Goal: Task Accomplishment & Management: Use online tool/utility

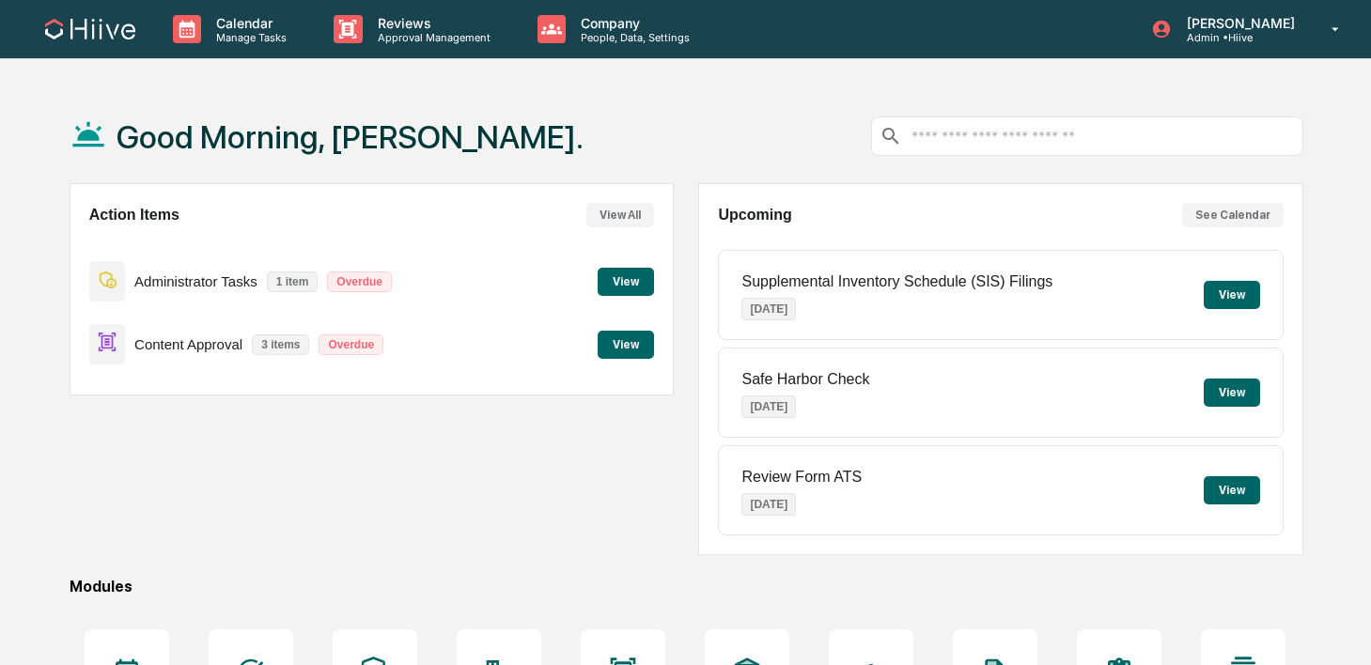
click at [383, 9] on div "Reviews Approval Management" at bounding box center [420, 29] width 203 height 58
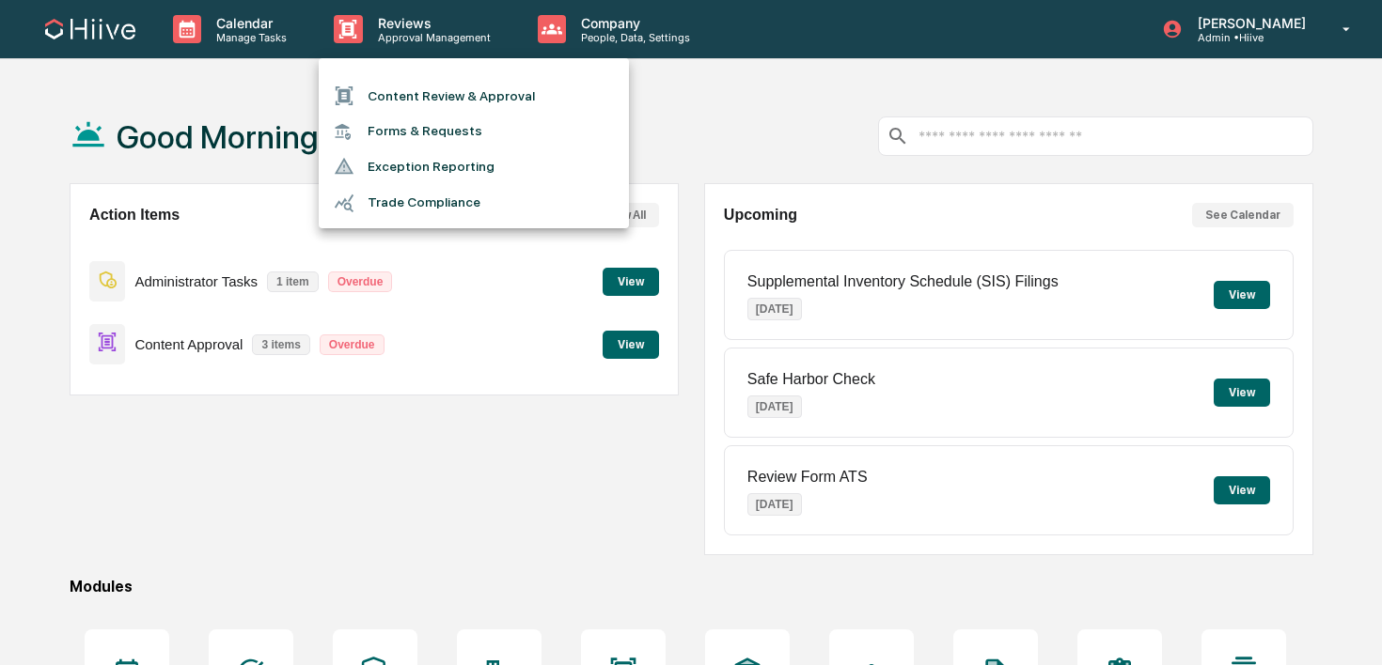
click at [382, 87] on li "Content Review & Approval" at bounding box center [474, 96] width 310 height 36
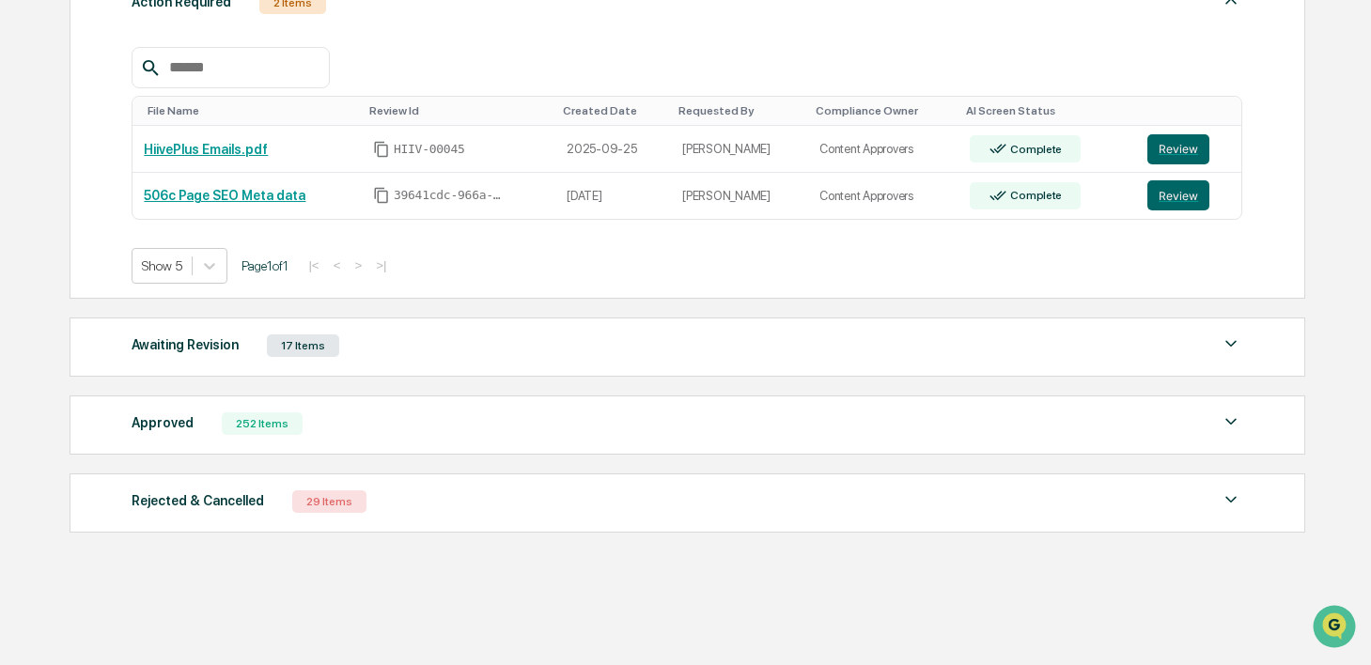
click at [420, 337] on div "Awaiting Revision 17 Items" at bounding box center [687, 346] width 1111 height 26
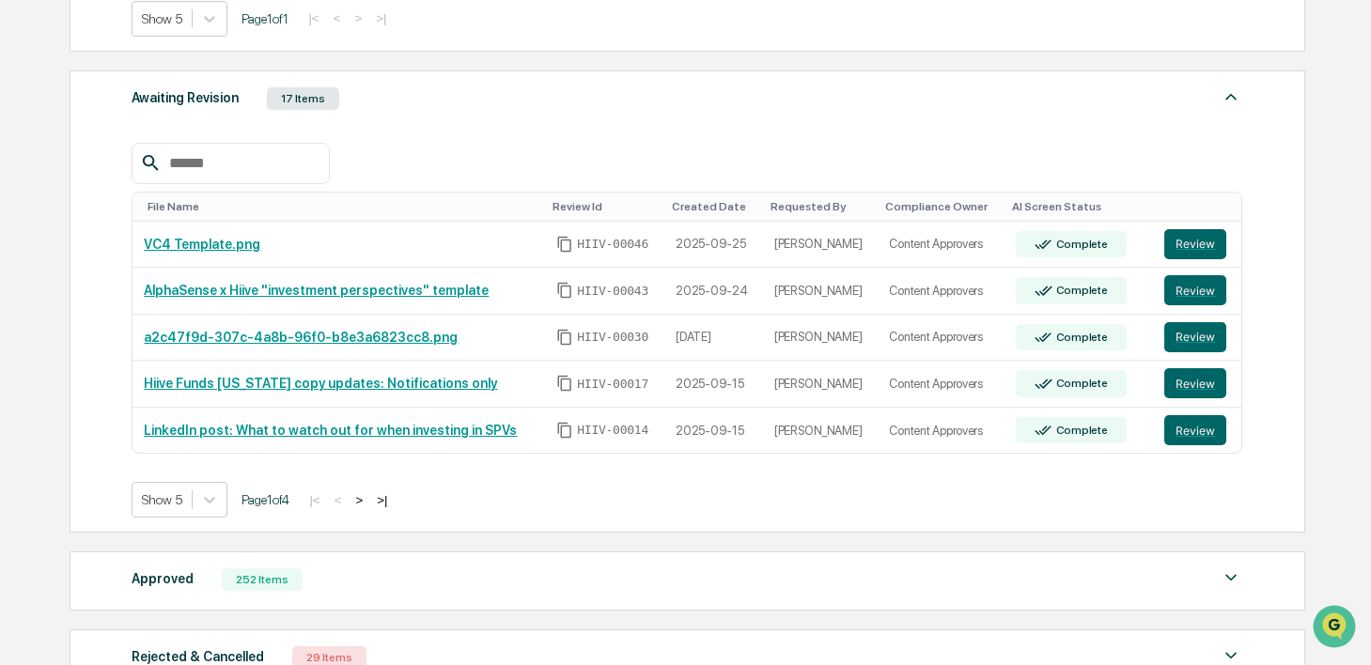
scroll to position [636, 0]
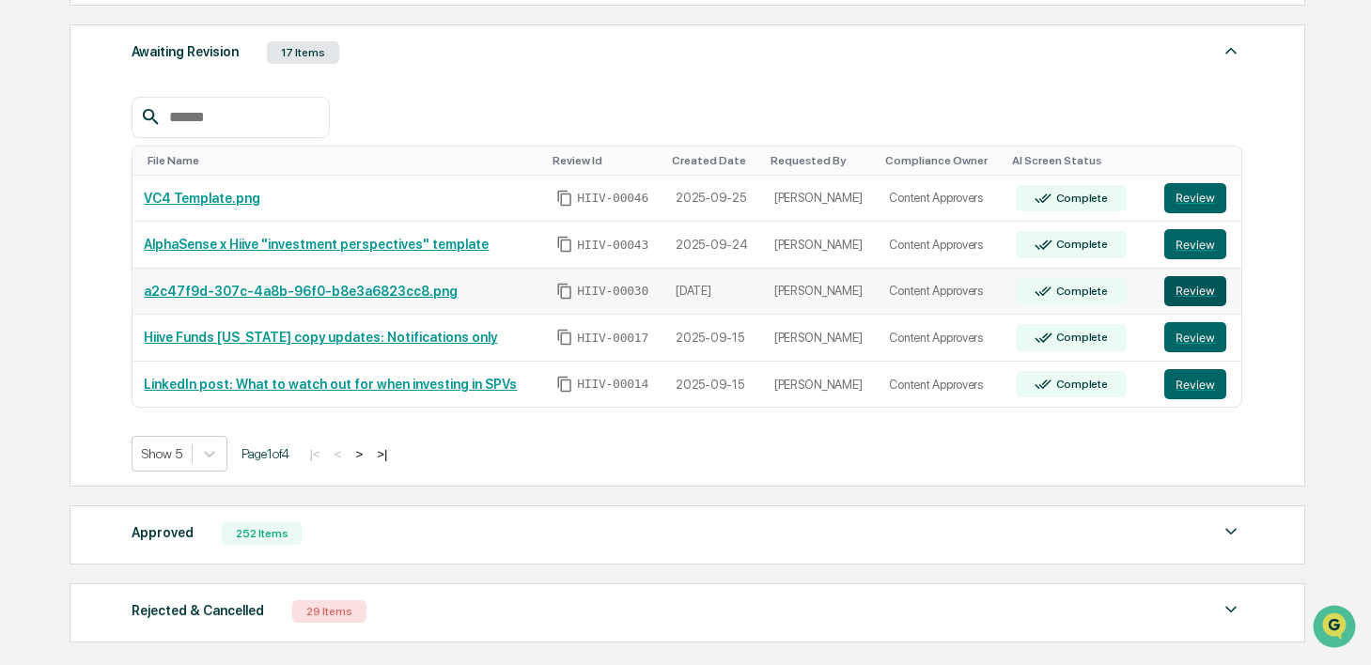
click at [1182, 299] on button "Review" at bounding box center [1196, 291] width 62 height 30
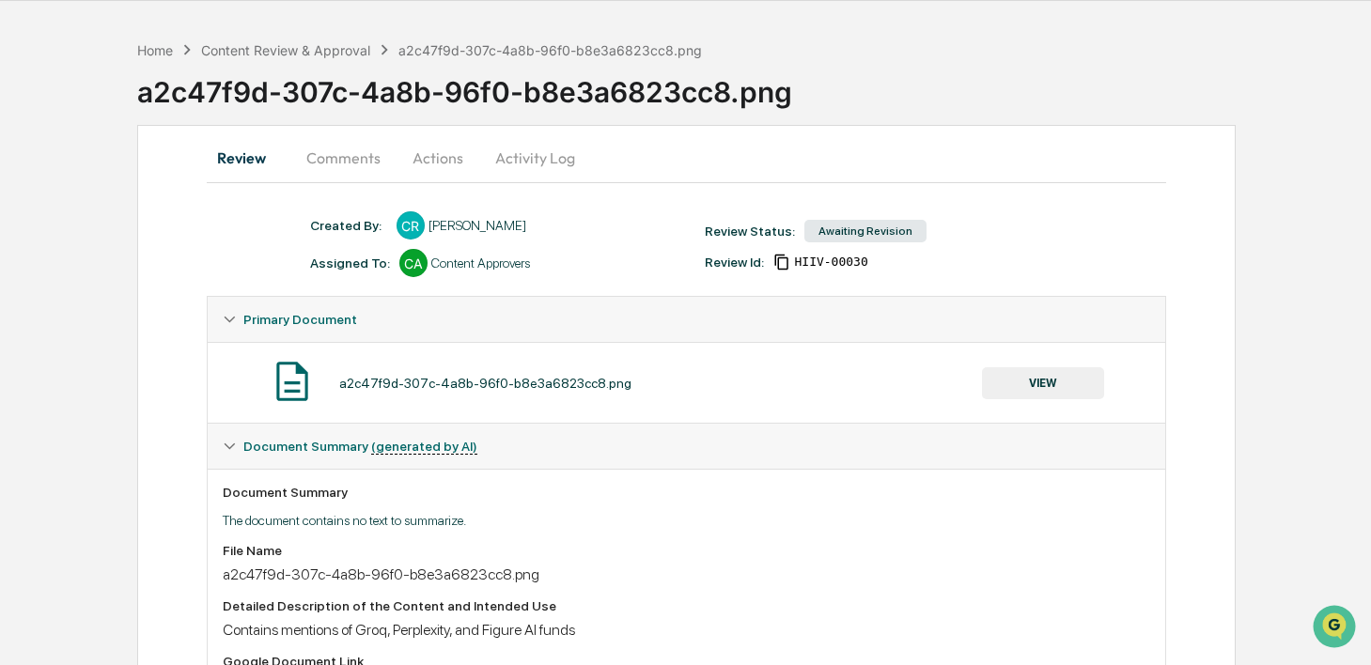
click at [352, 168] on button "Comments" at bounding box center [343, 157] width 104 height 45
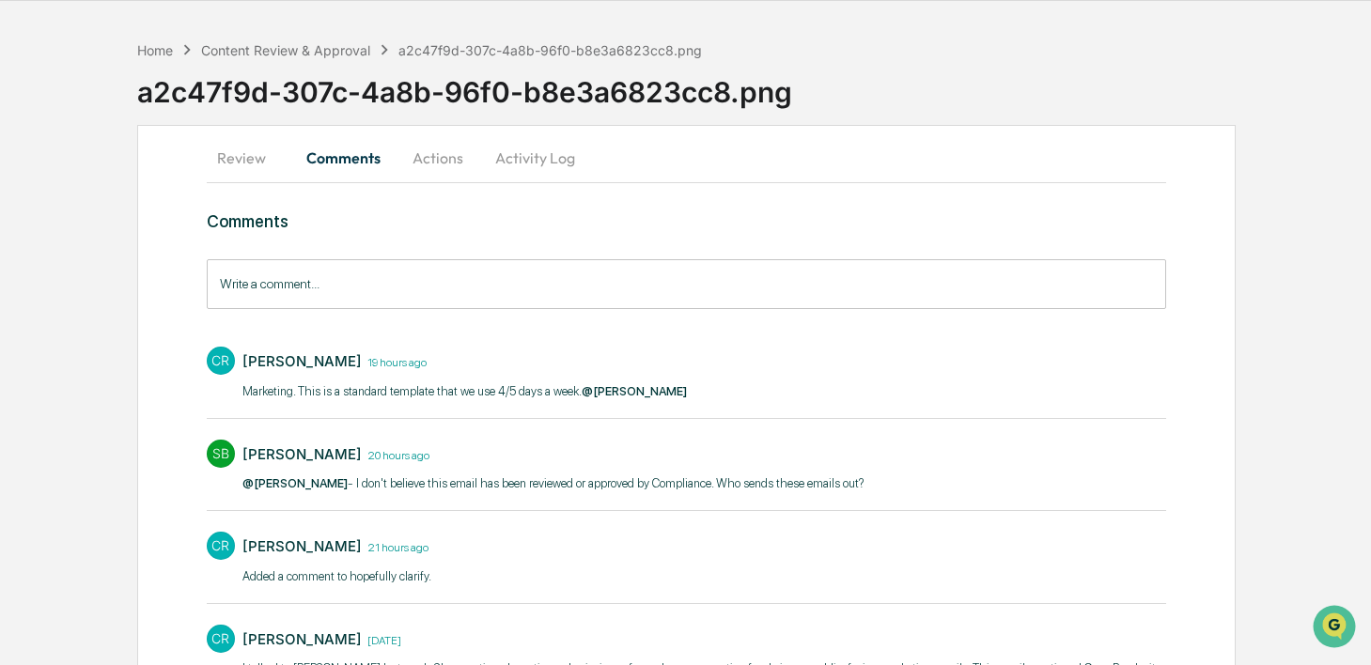
click at [252, 152] on button "Review" at bounding box center [249, 157] width 85 height 45
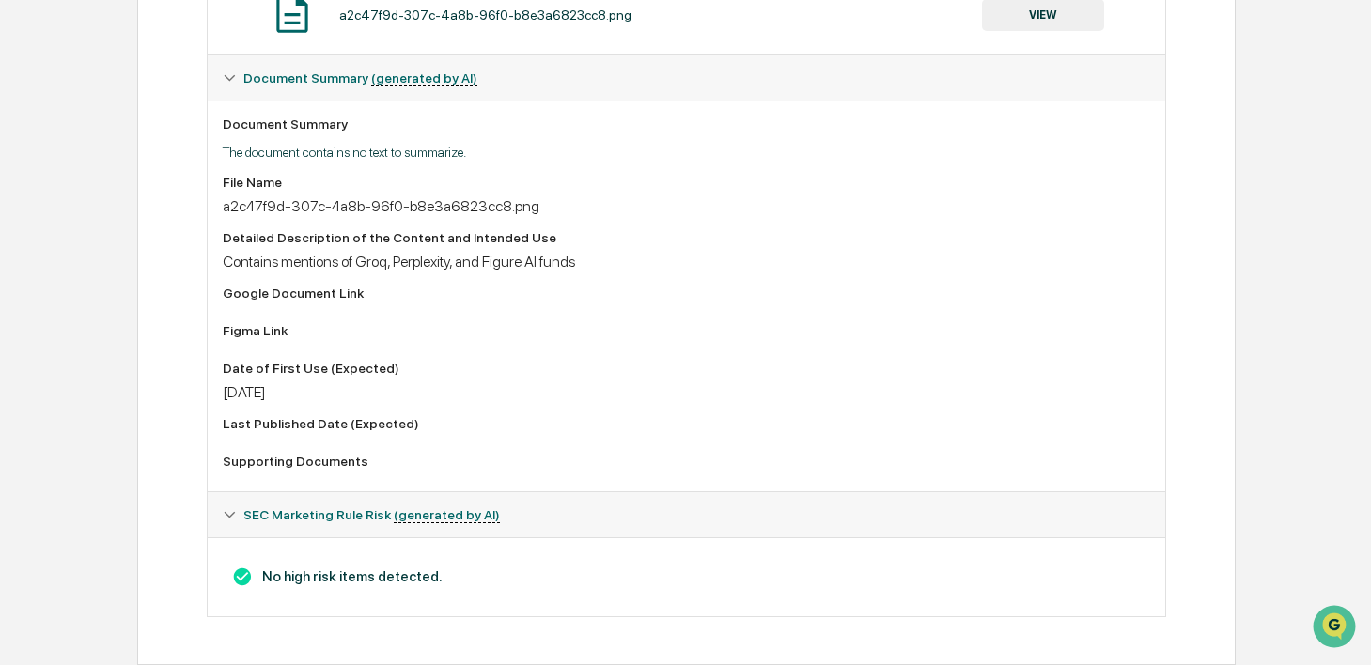
scroll to position [415, 0]
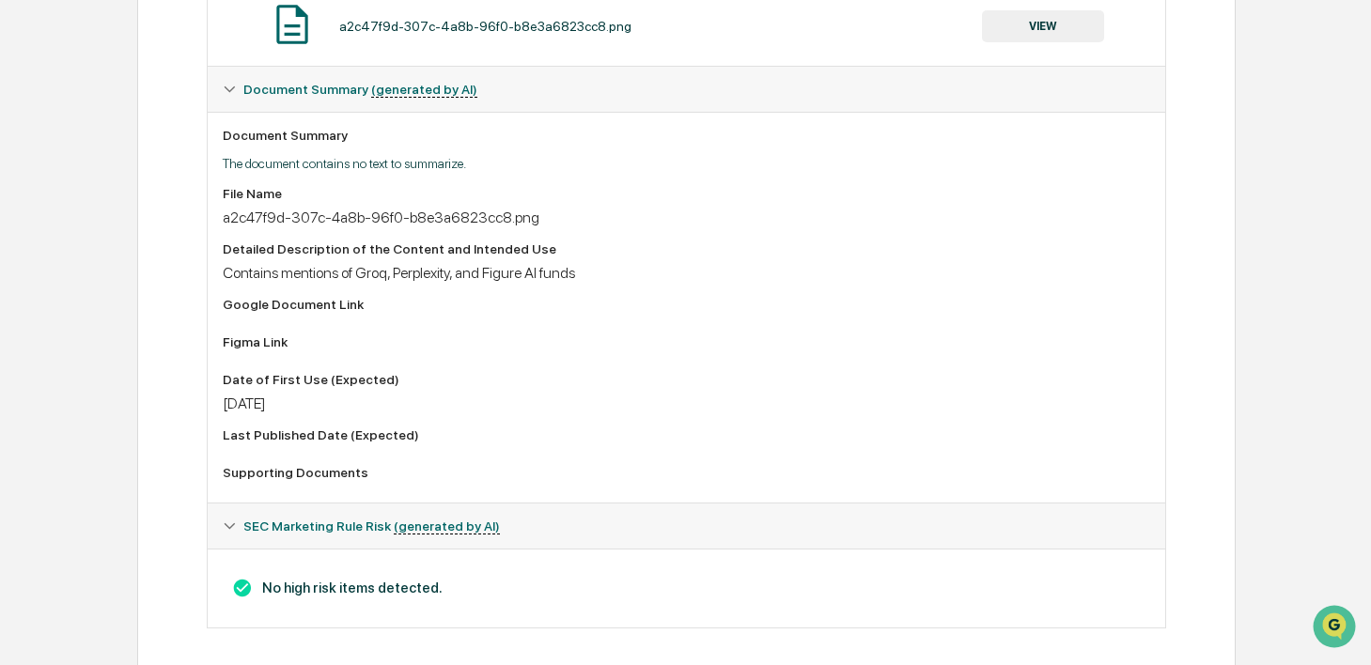
click at [1052, 39] on button "VIEW" at bounding box center [1043, 26] width 122 height 32
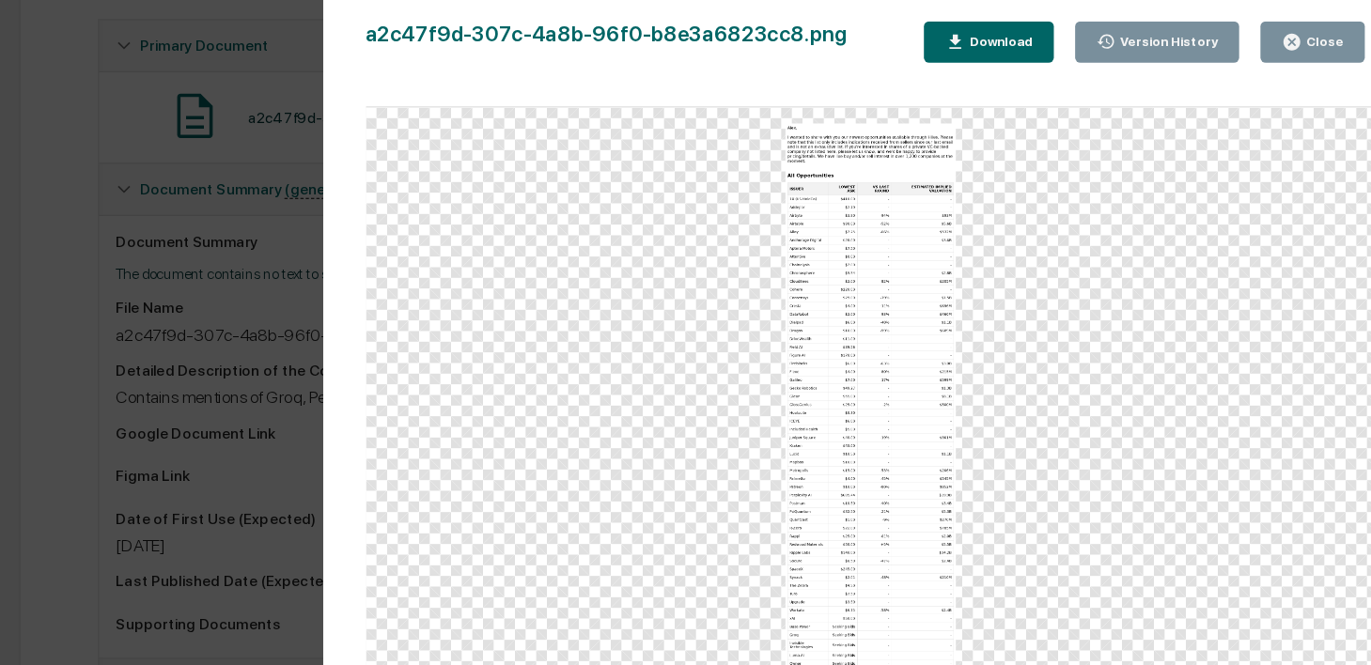
scroll to position [0, 0]
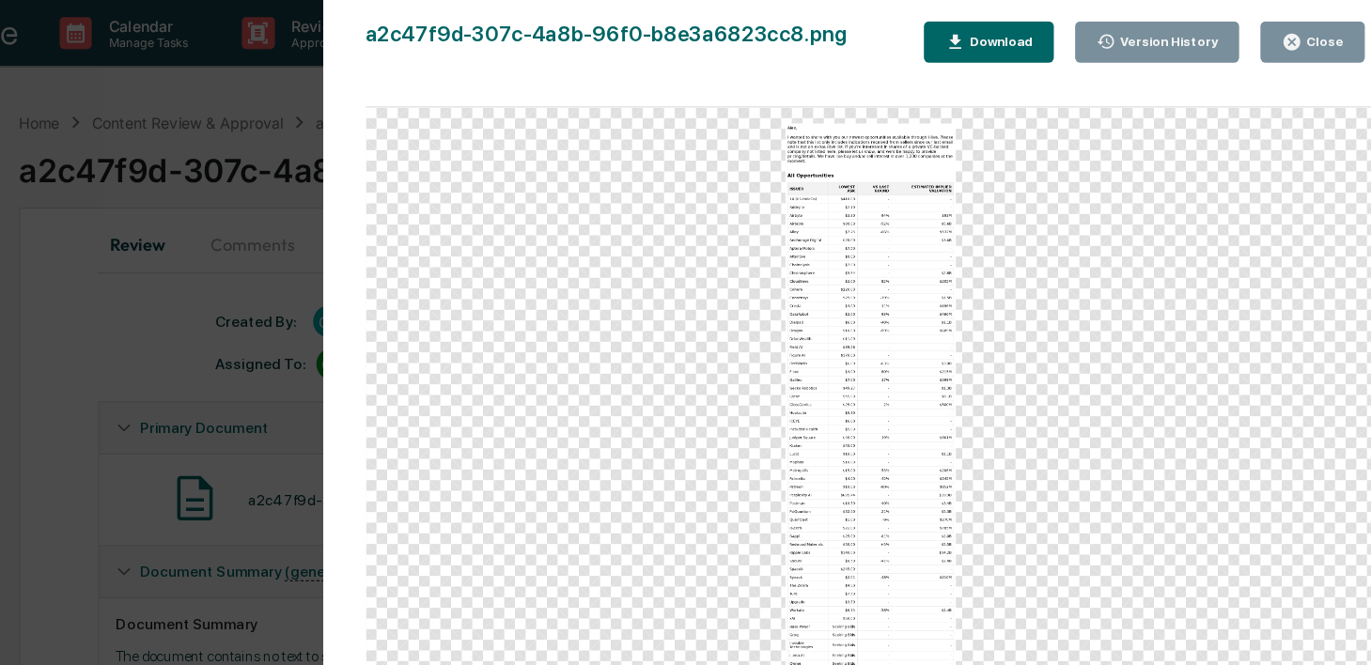
click at [1303, 28] on div "Close" at bounding box center [1278, 37] width 55 height 18
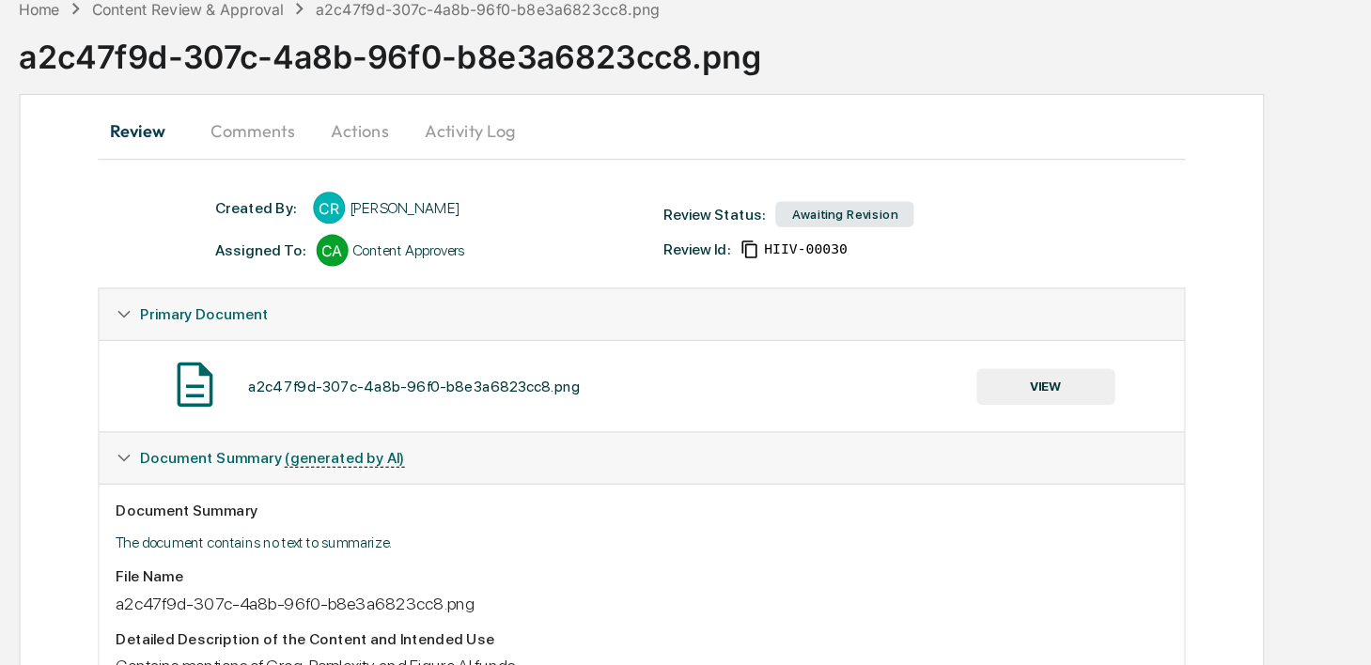
scroll to position [23, 0]
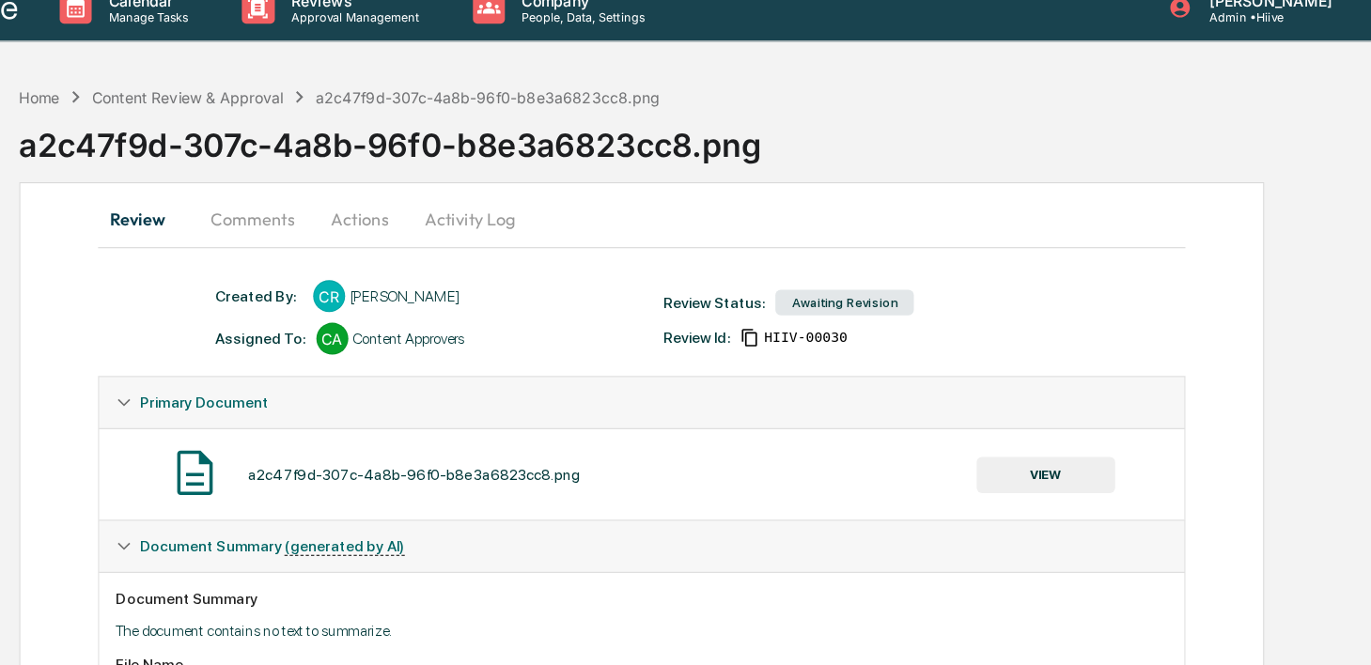
click at [353, 206] on button "Comments" at bounding box center [343, 193] width 104 height 45
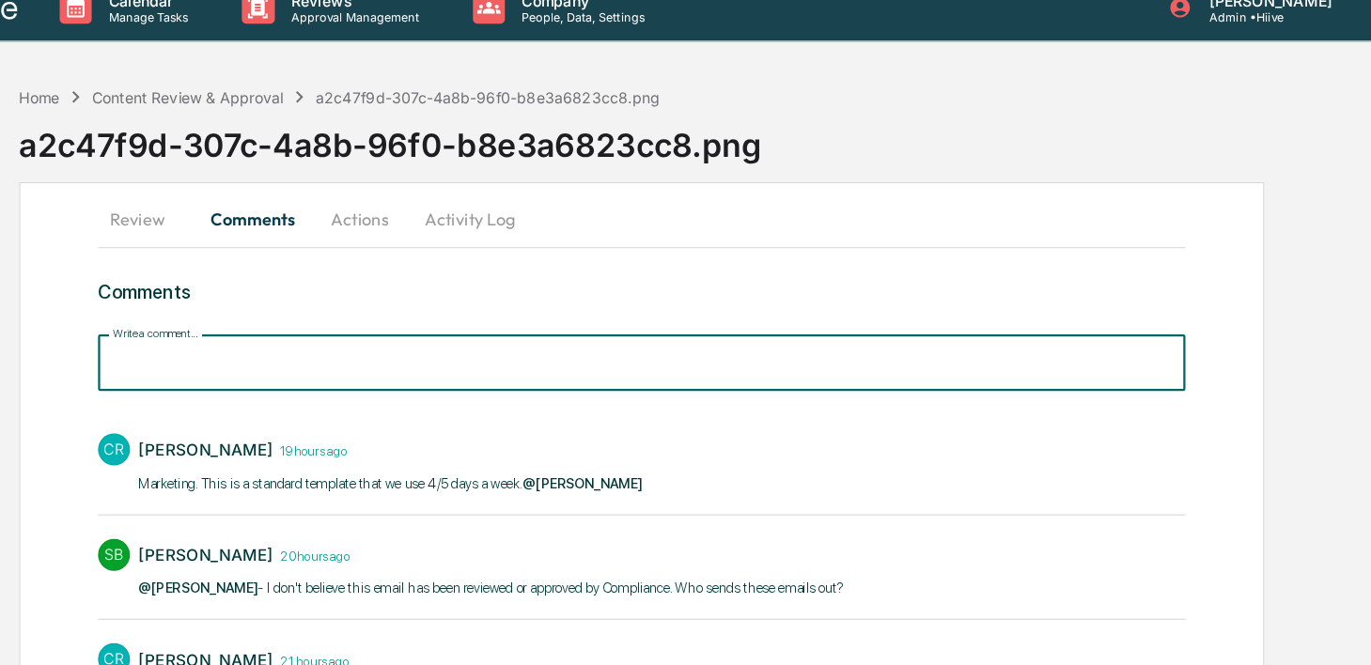
click at [341, 320] on input "Write a comment..." at bounding box center [687, 320] width 960 height 50
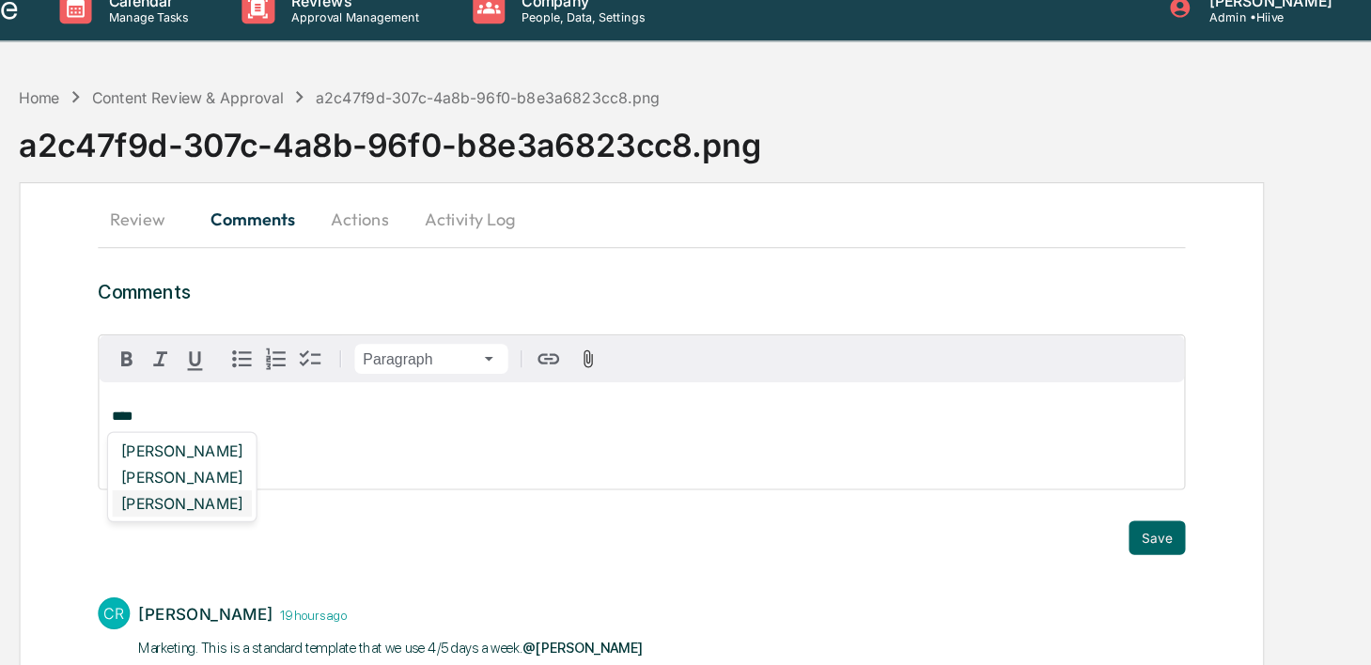
click at [262, 444] on div "[PERSON_NAME]" at bounding box center [280, 444] width 123 height 23
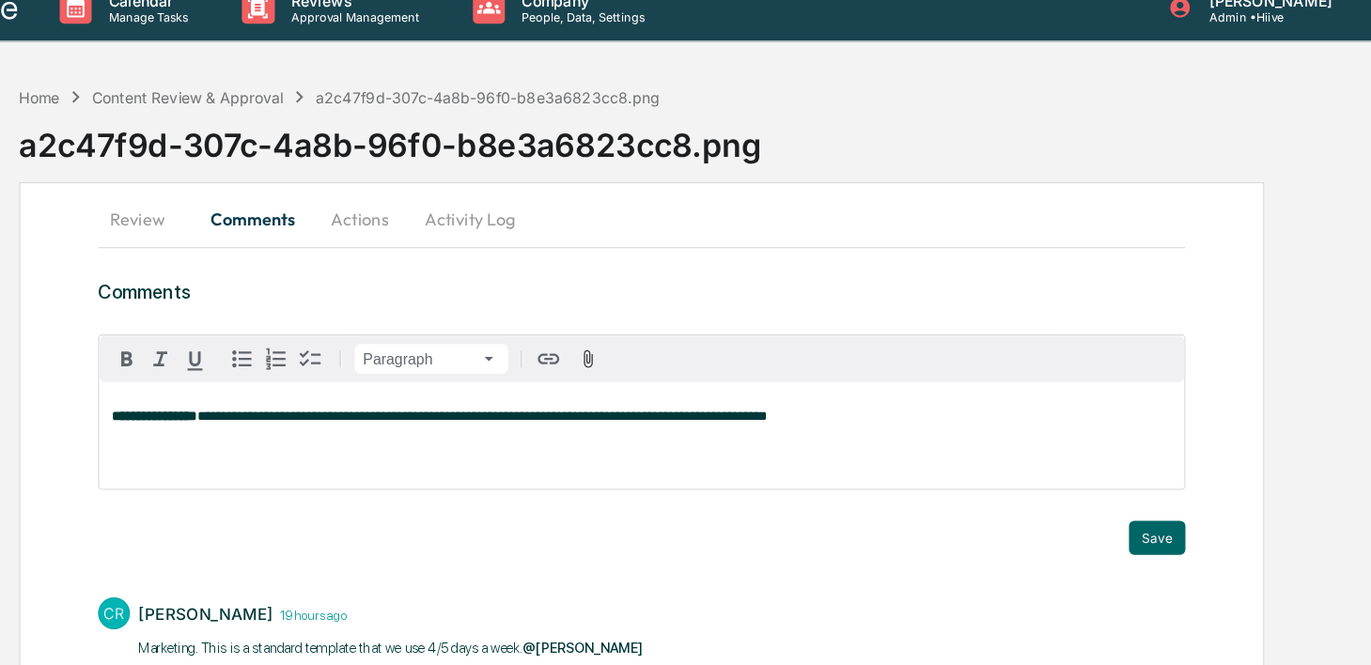
click at [673, 371] on span "**********" at bounding box center [545, 367] width 503 height 12
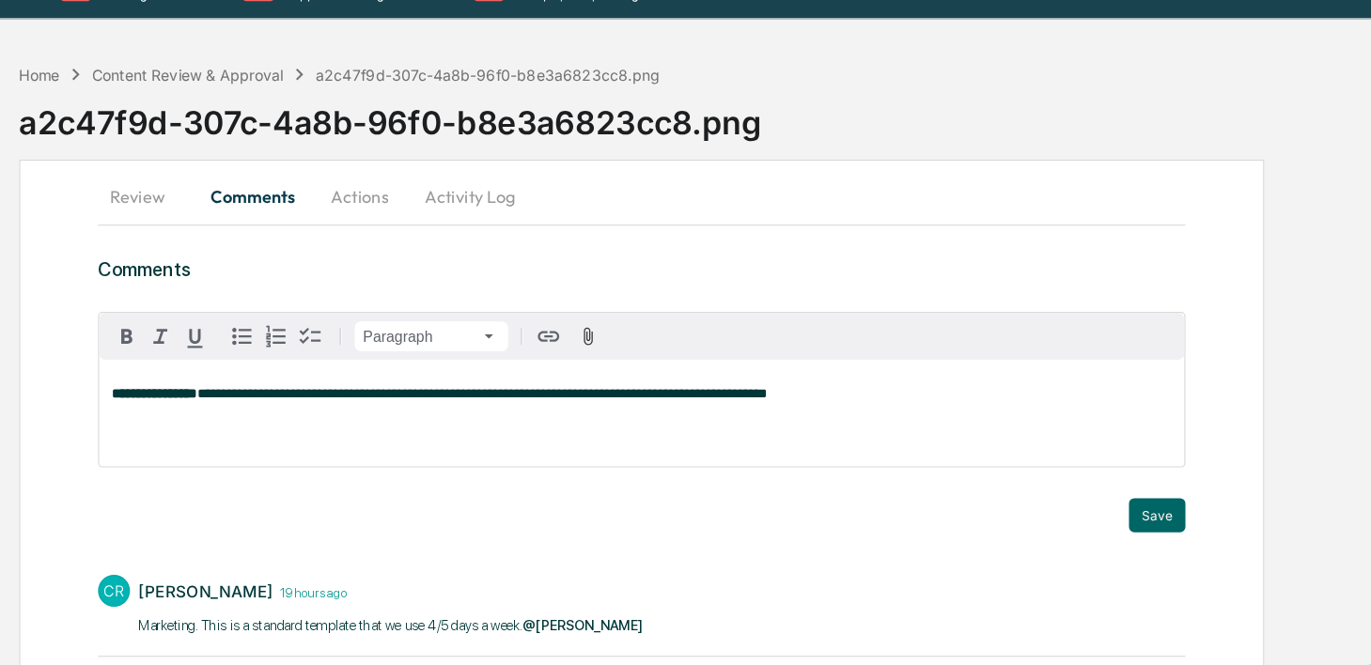
click at [1050, 388] on div "**********" at bounding box center [687, 384] width 958 height 94
click at [1124, 475] on button "Save" at bounding box center [1142, 475] width 50 height 30
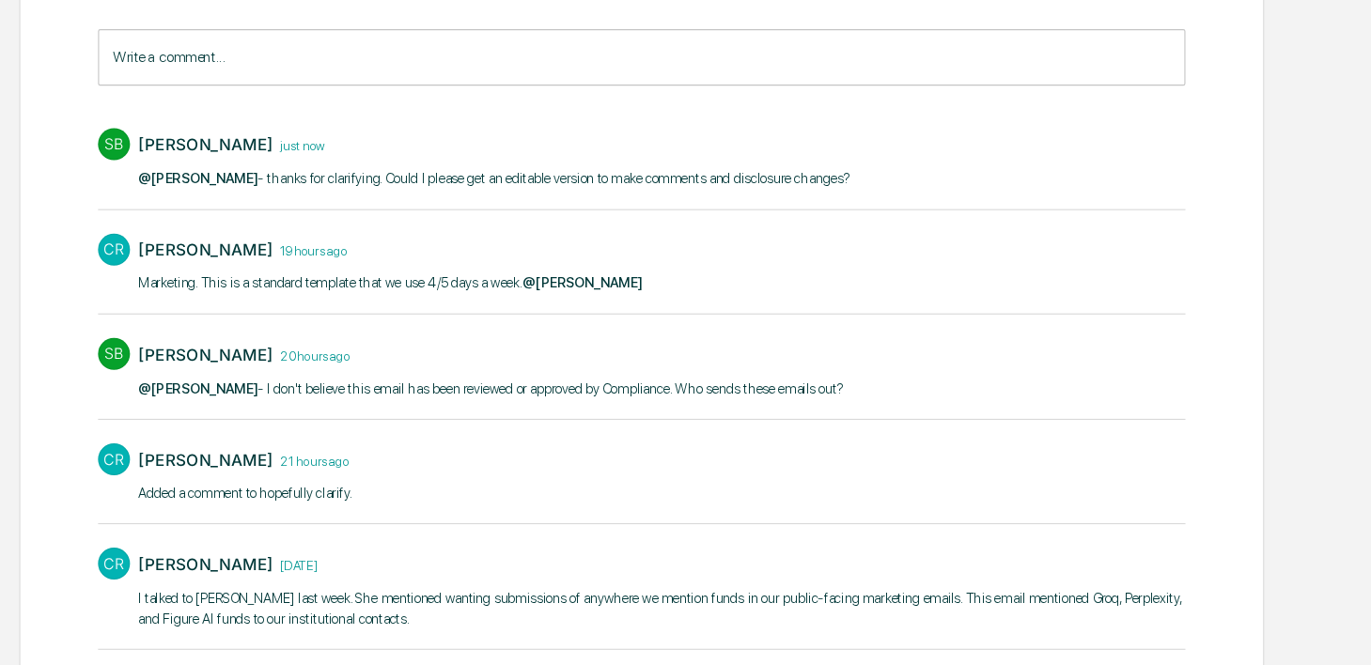
scroll to position [0, 0]
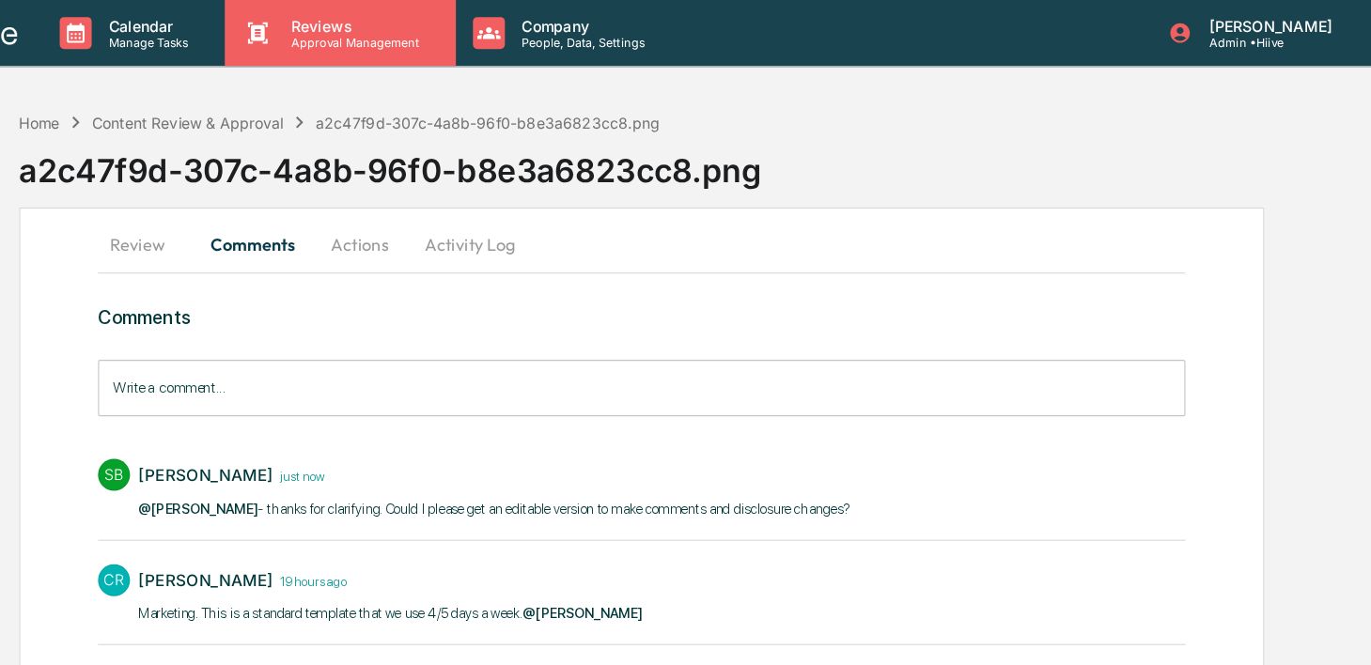
click at [422, 39] on p "Approval Management" at bounding box center [431, 37] width 137 height 13
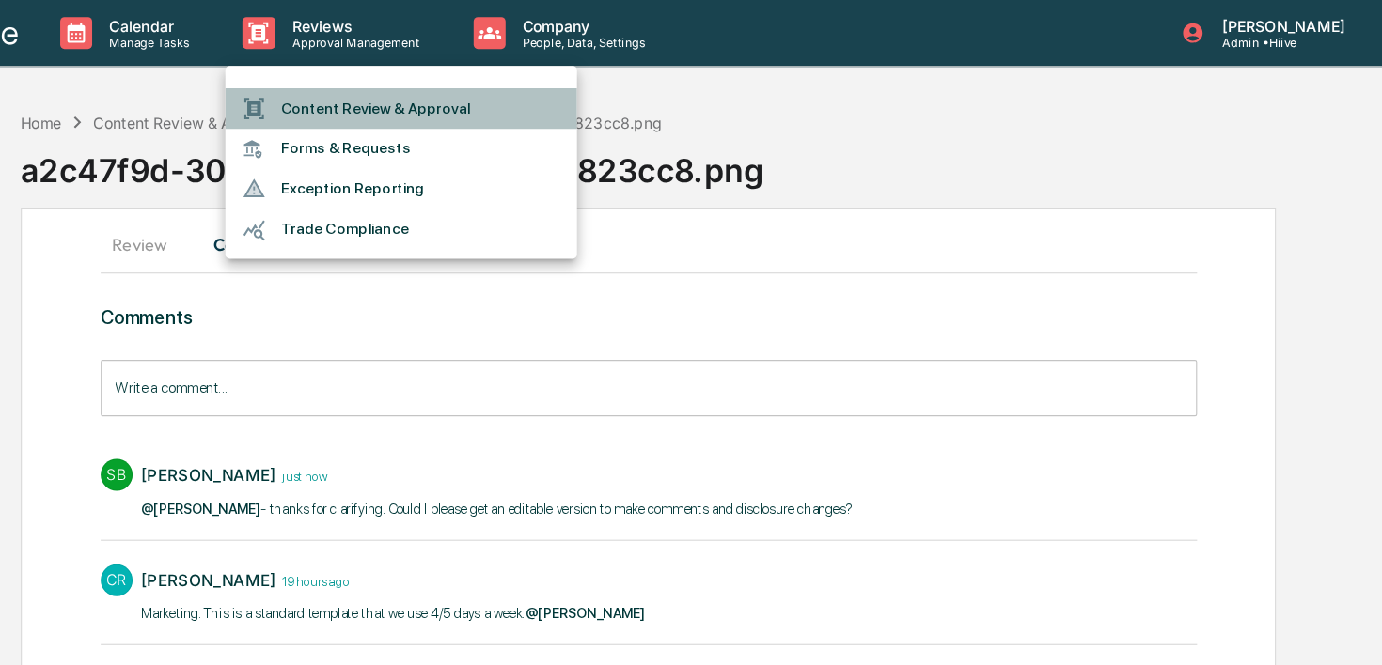
click at [415, 102] on li "Content Review & Approval" at bounding box center [474, 96] width 310 height 36
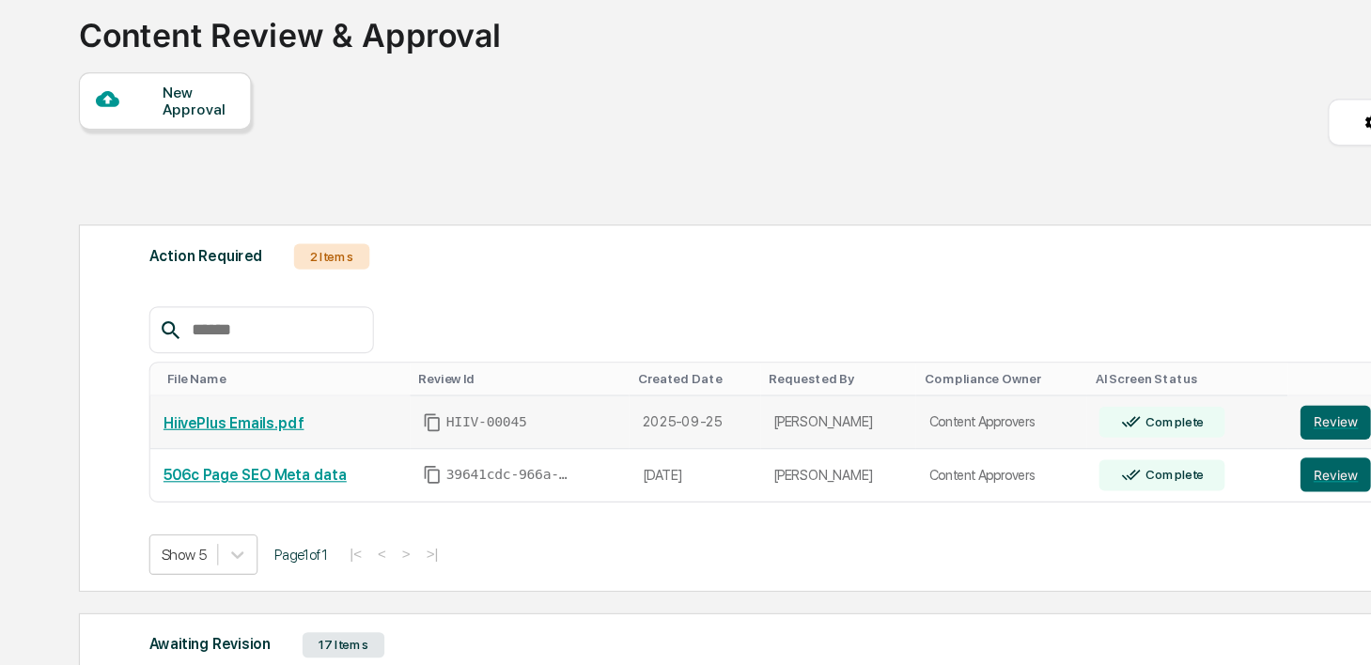
scroll to position [40, 0]
